Goal: Information Seeking & Learning: Learn about a topic

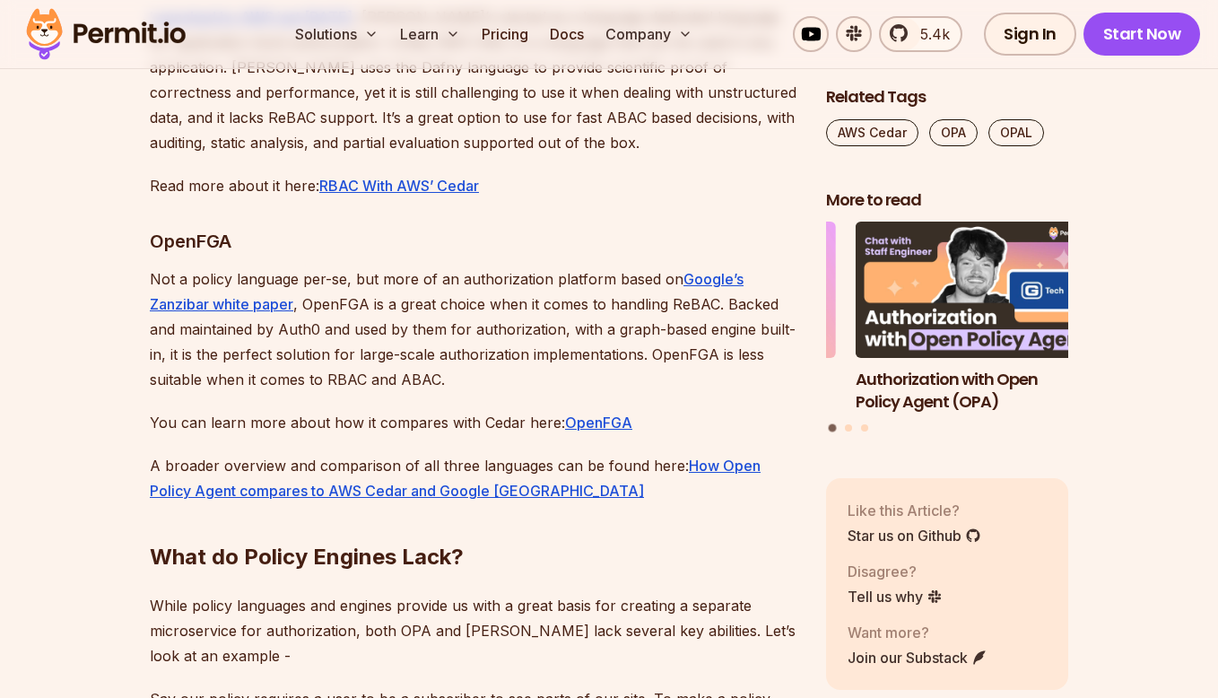
scroll to position [7256, 0]
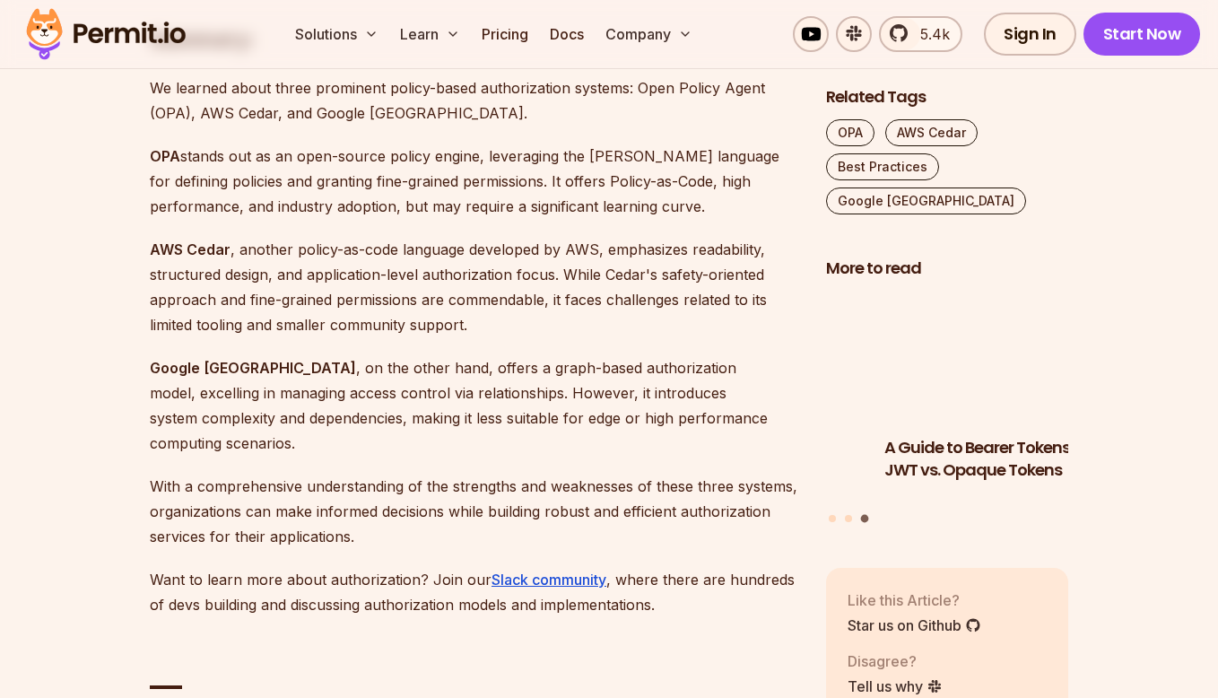
scroll to position [4384, 0]
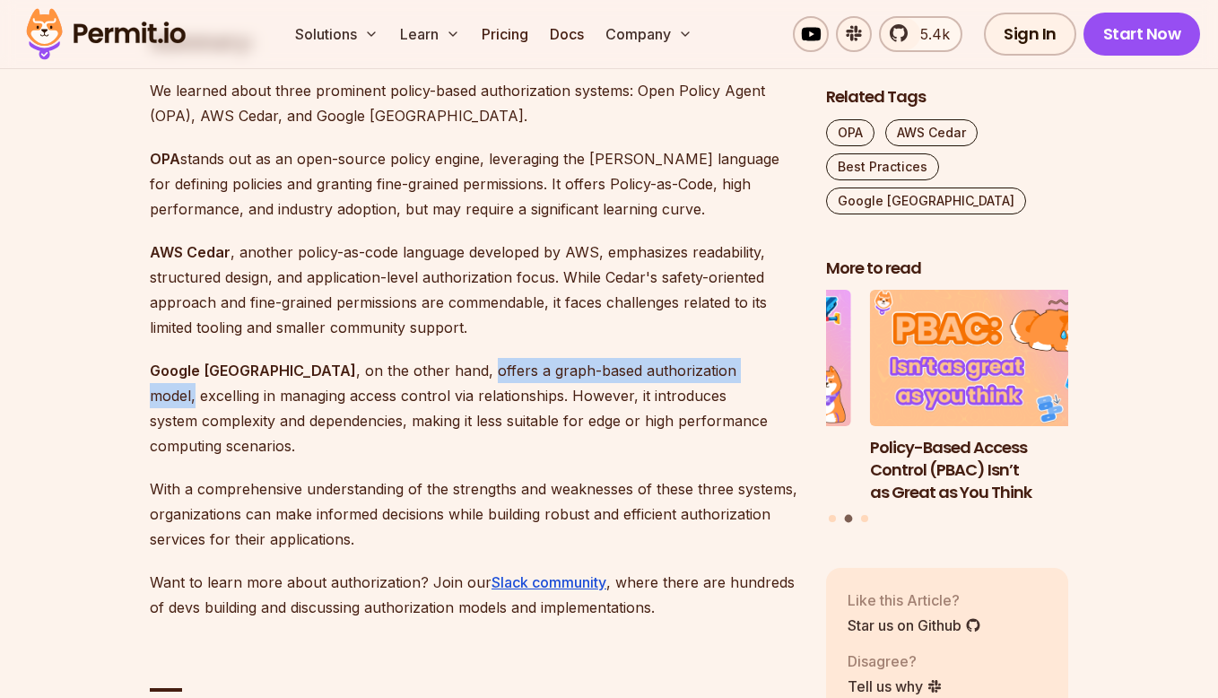
drag, startPoint x: 402, startPoint y: 319, endPoint x: 685, endPoint y: 325, distance: 283.5
click at [685, 358] on p "Google Zanzibar , on the other hand, offers a graph-based authorization model, …" at bounding box center [474, 408] width 648 height 100
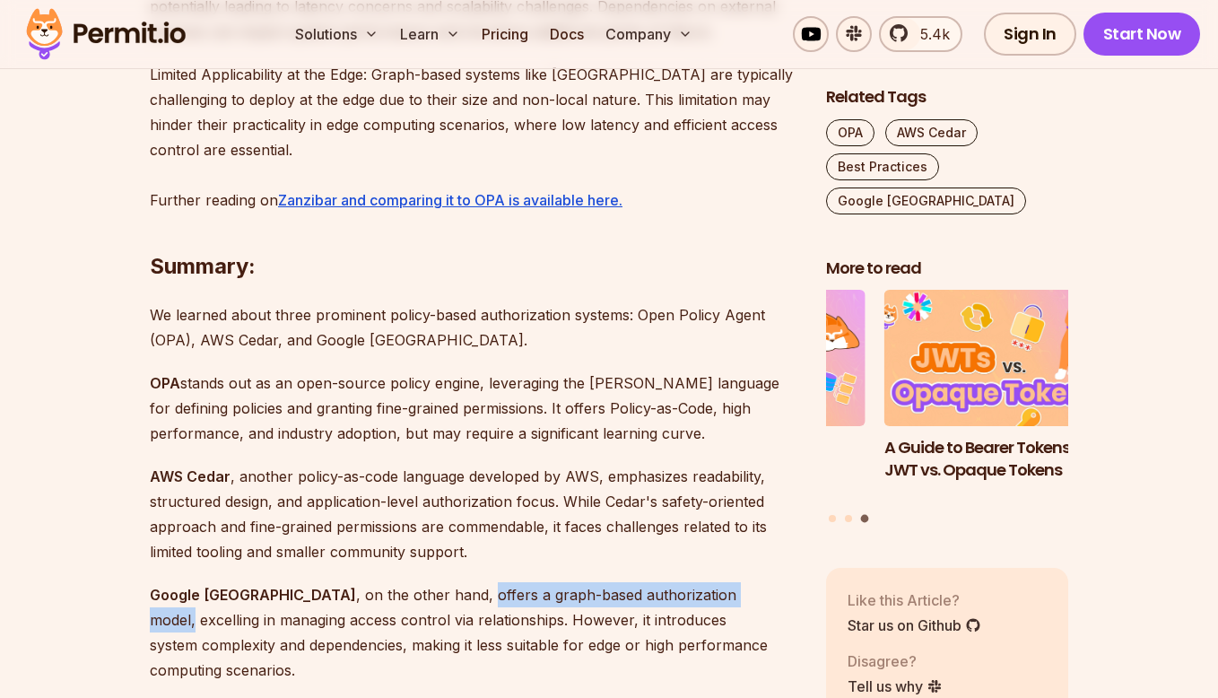
scroll to position [4245, 0]
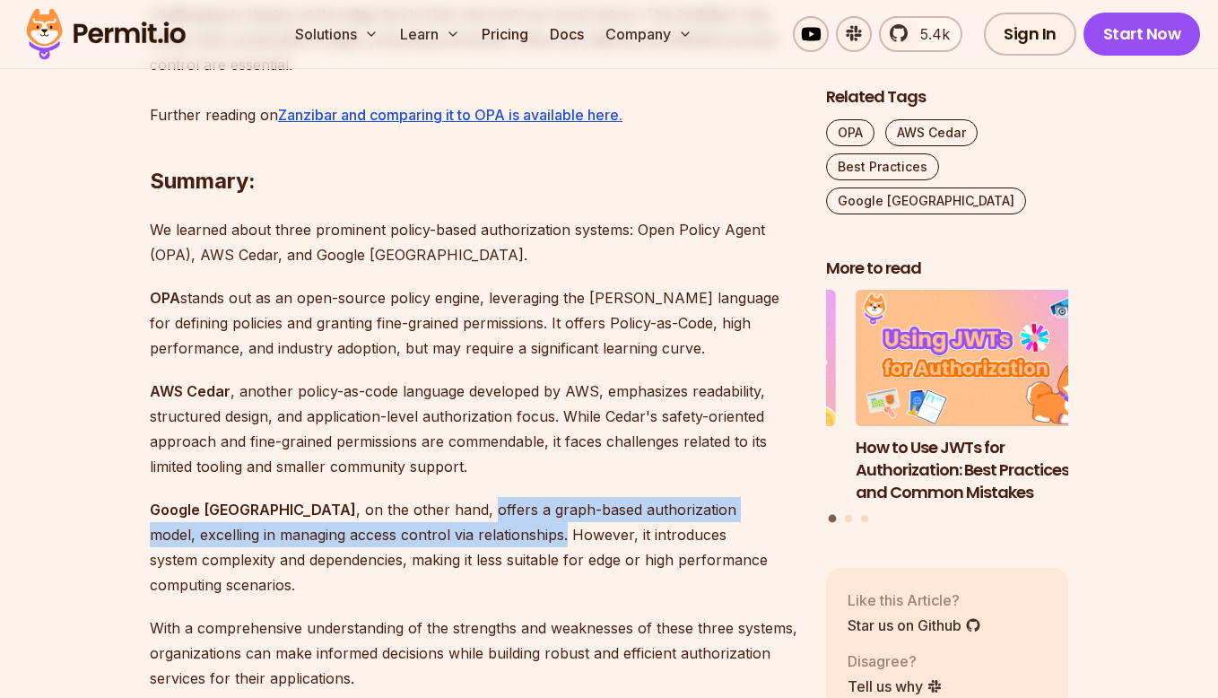
drag, startPoint x: 436, startPoint y: 484, endPoint x: 405, endPoint y: 458, distance: 41.4
click at [405, 497] on p "Google Zanzibar , on the other hand, offers a graph-based authorization model, …" at bounding box center [474, 547] width 648 height 100
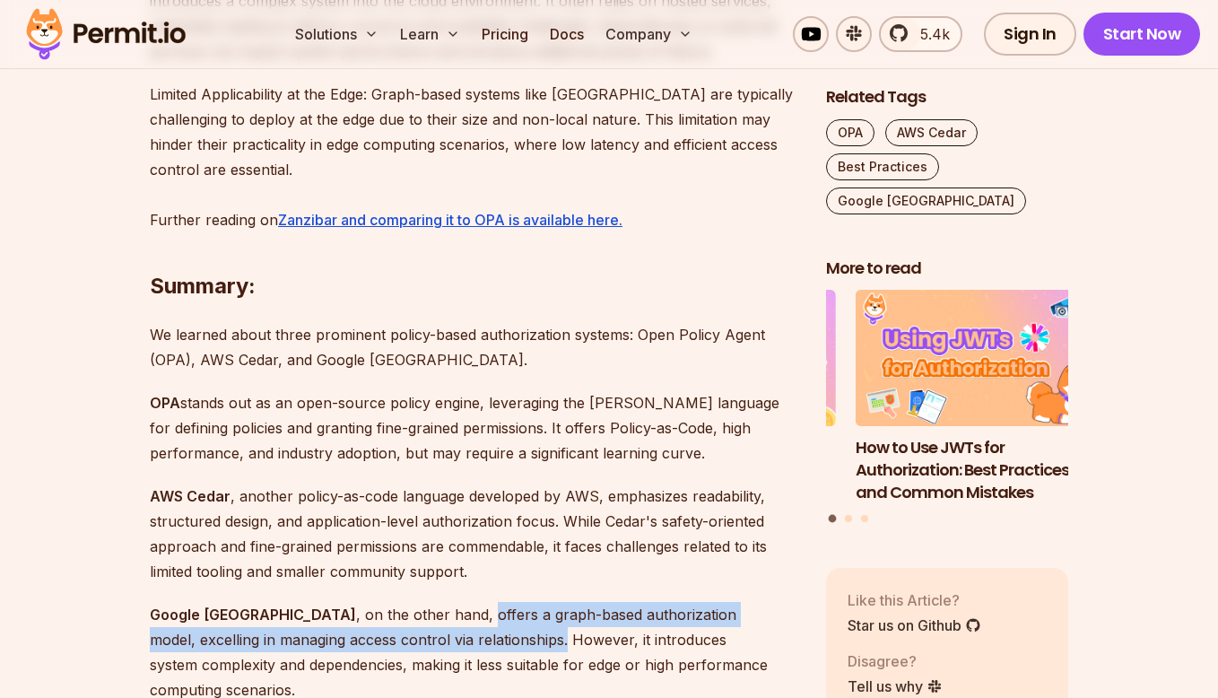
scroll to position [4186, 0]
